Goal: Information Seeking & Learning: Learn about a topic

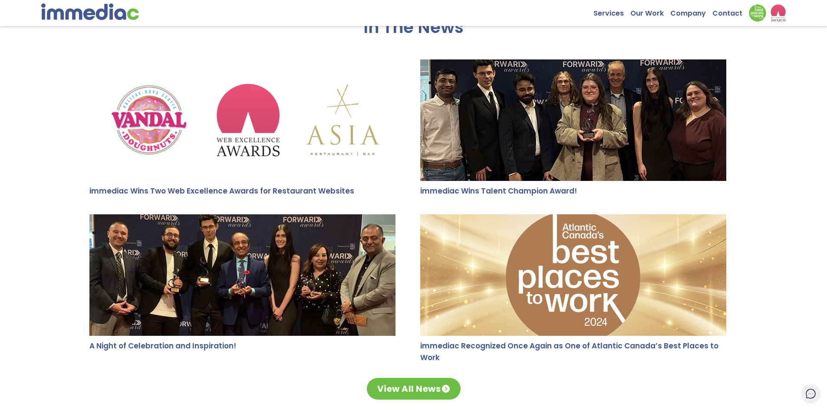
scroll to position [1693, 0]
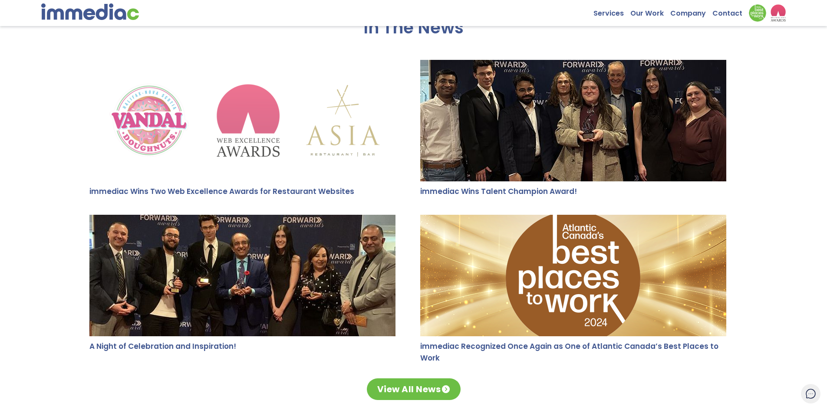
click at [277, 129] on img at bounding box center [242, 121] width 306 height 122
